Goal: Task Accomplishment & Management: Manage account settings

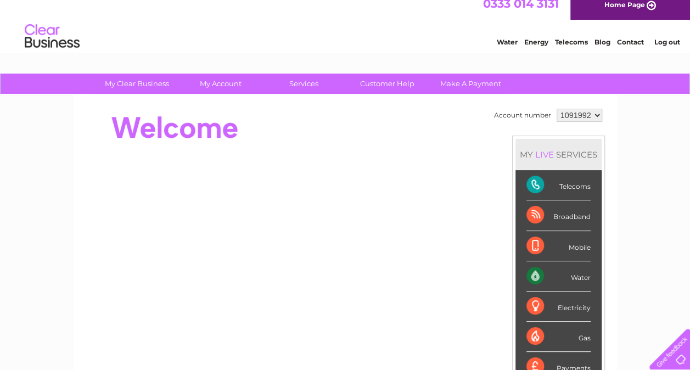
scroll to position [9, 0]
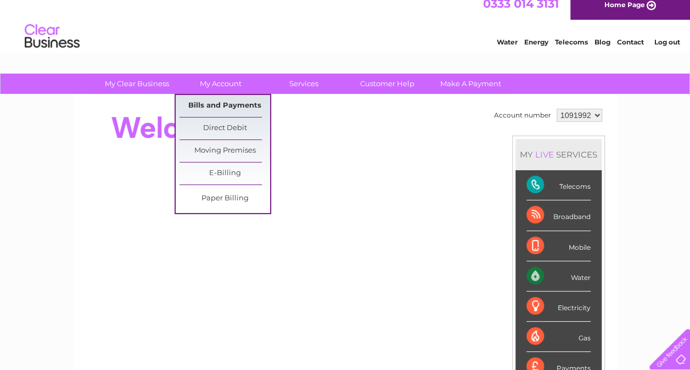
click at [233, 103] on link "Bills and Payments" at bounding box center [224, 106] width 91 height 22
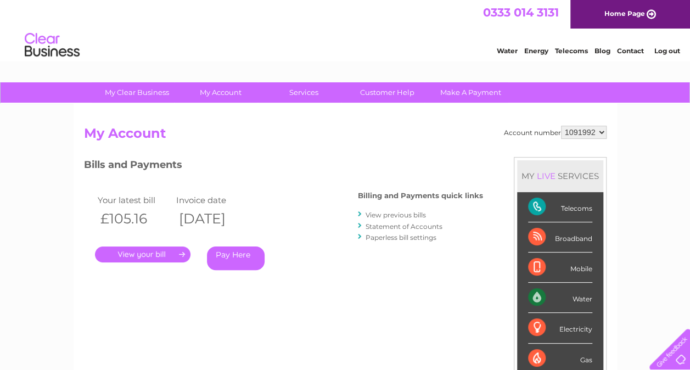
click at [143, 252] on link "." at bounding box center [142, 254] width 95 height 16
